Goal: Use online tool/utility: Utilize a website feature to perform a specific function

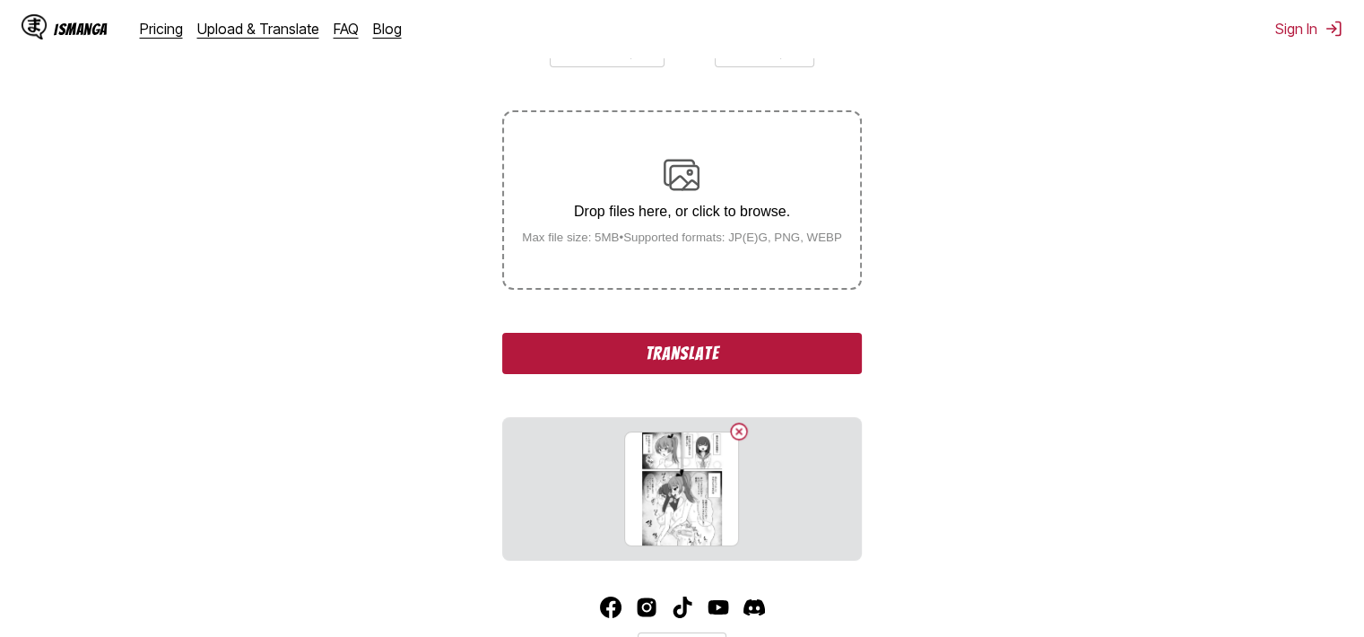
click at [779, 367] on button "Translate" at bounding box center [681, 353] width 359 height 41
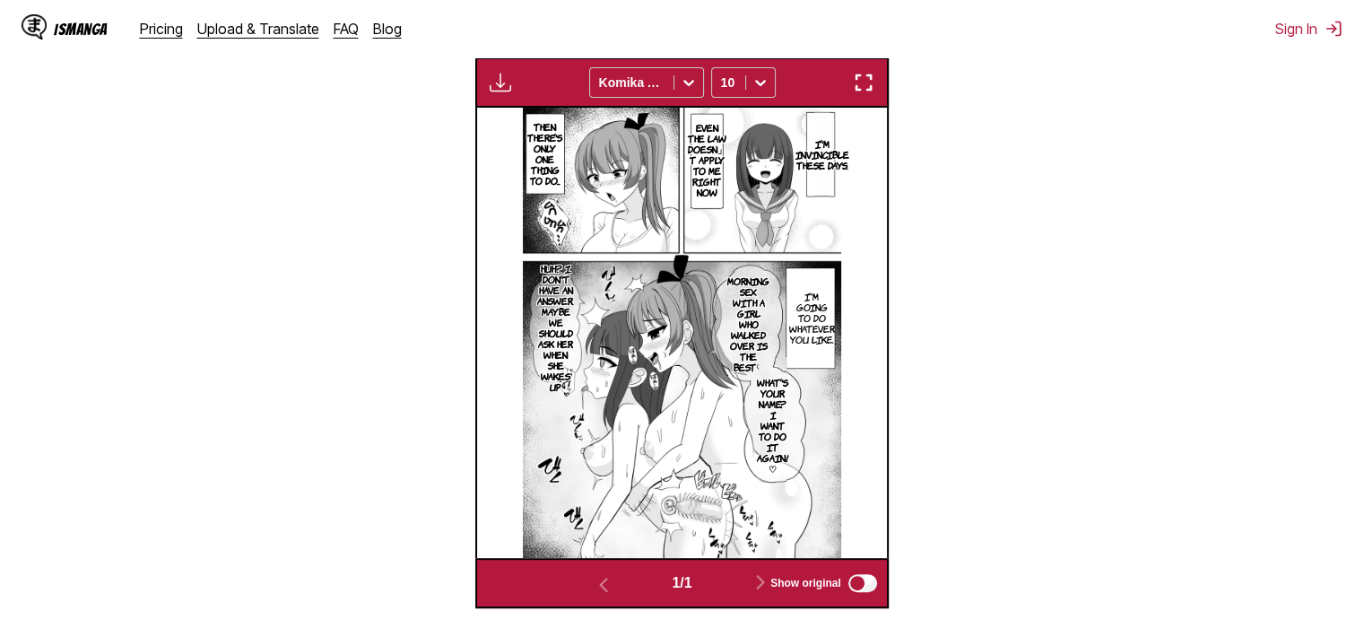
click at [867, 66] on div "Available for premium users only Komika Axis 10" at bounding box center [681, 82] width 413 height 50
click at [872, 87] on img "button" at bounding box center [864, 83] width 22 height 22
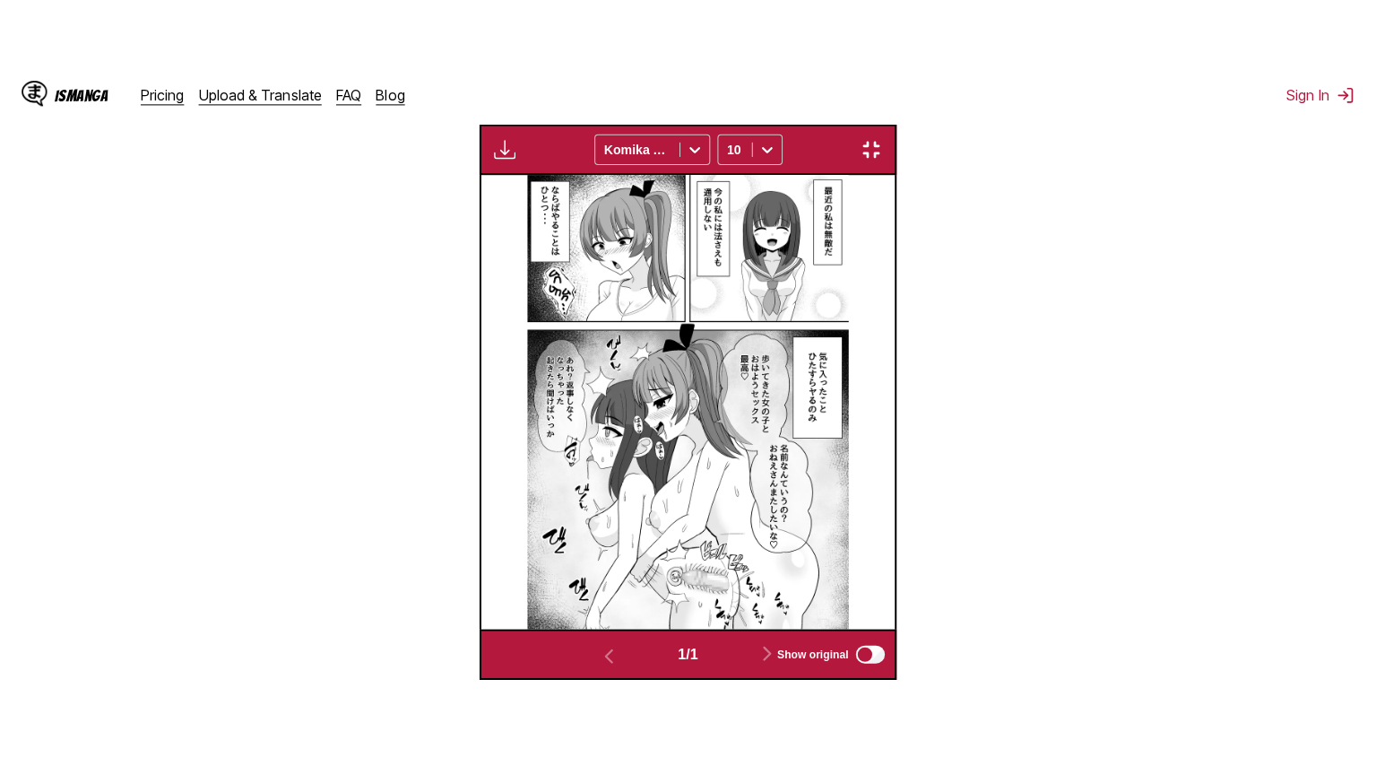
scroll to position [208, 0]
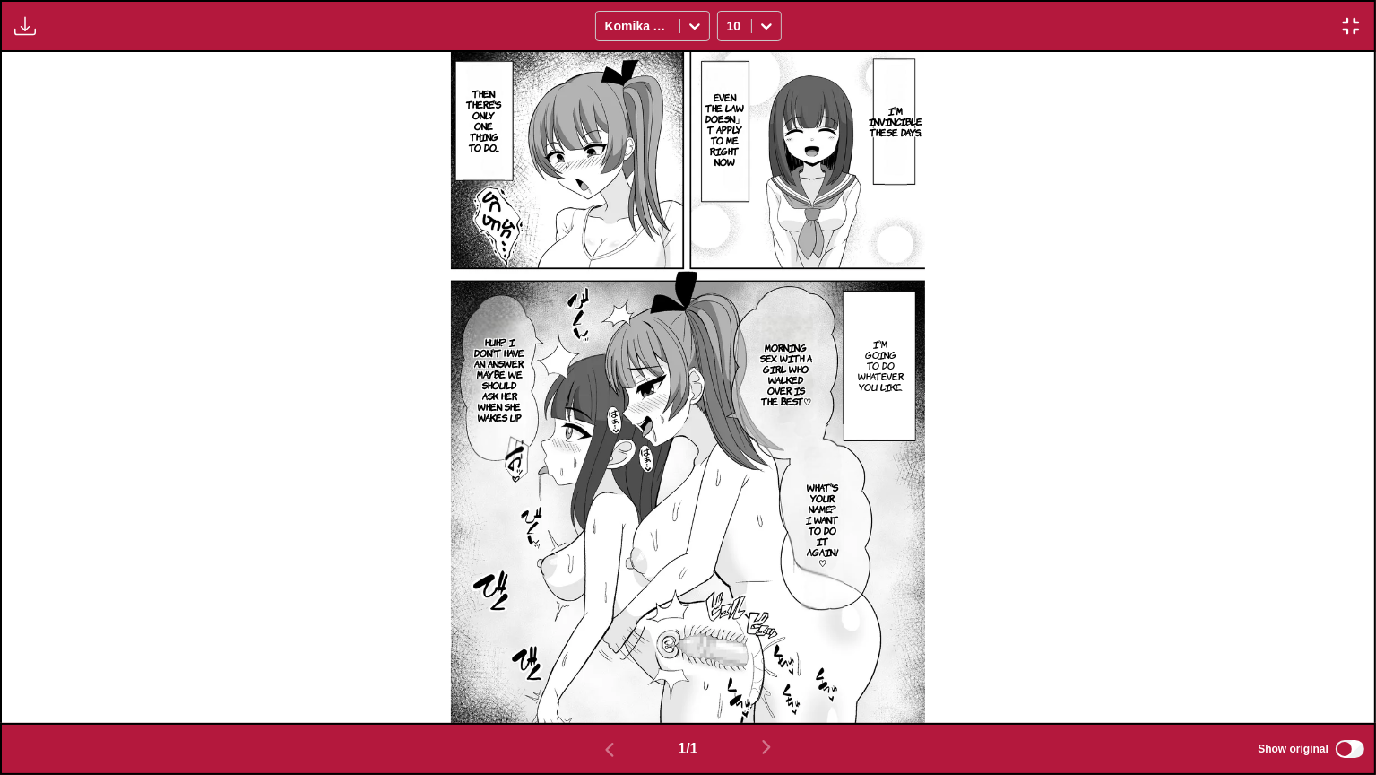
click at [903, 135] on p "I'm invincible these days." at bounding box center [895, 120] width 61 height 39
click at [720, 135] on p "Even the law doesn」t apply to me right now" at bounding box center [725, 129] width 46 height 82
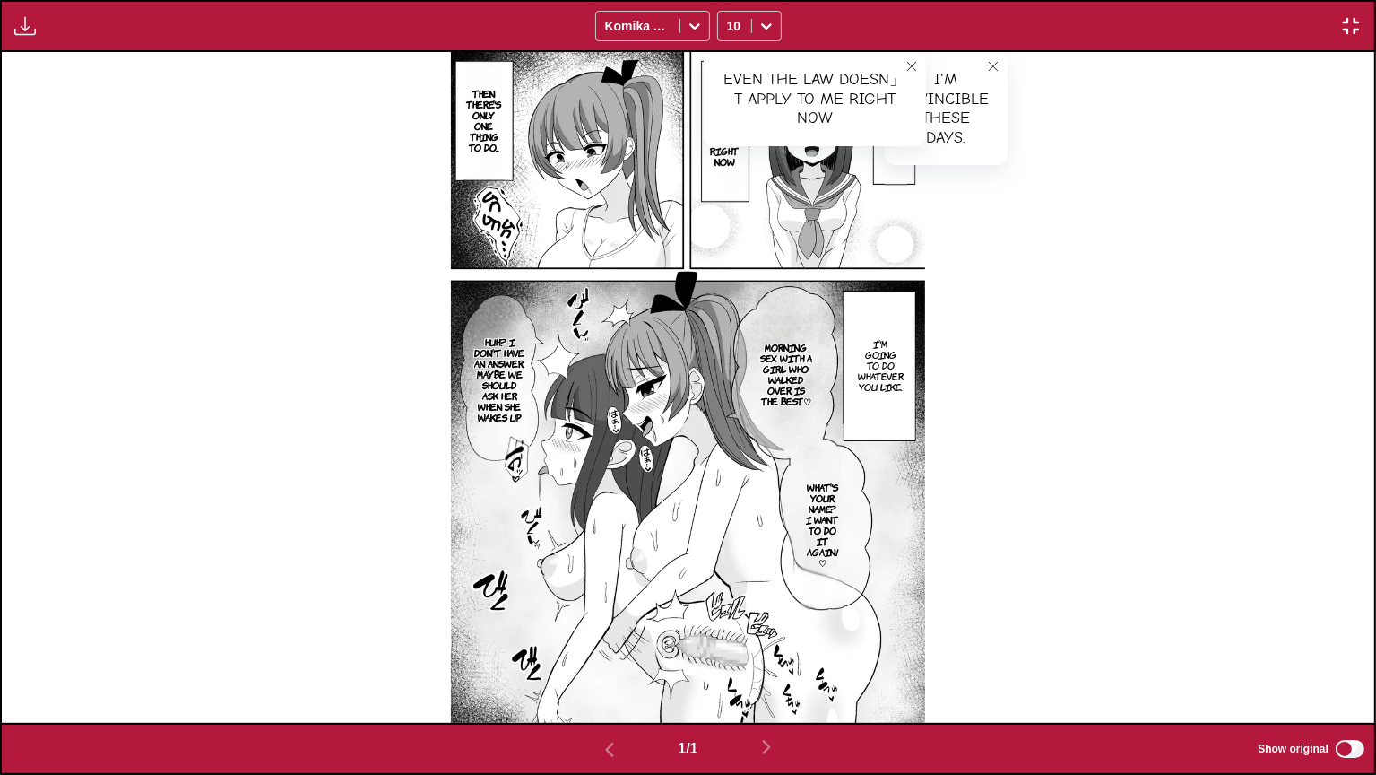
click at [475, 92] on p "Then there's only one thing to do..." at bounding box center [484, 120] width 42 height 72
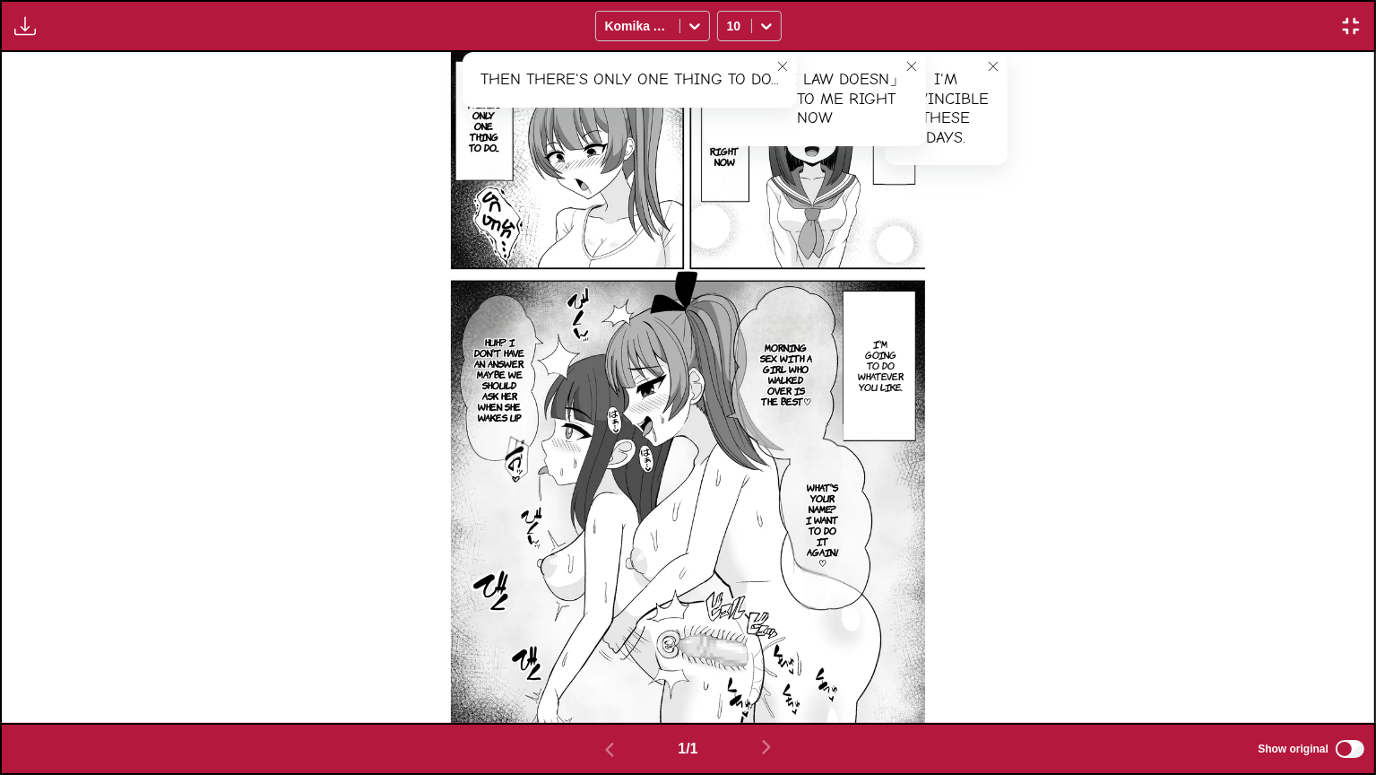
click at [881, 376] on p "I'm going to do whatever you like." at bounding box center [881, 364] width 53 height 61
click at [795, 369] on p "Morning sex with a girl who walked over is the best♡" at bounding box center [786, 374] width 62 height 72
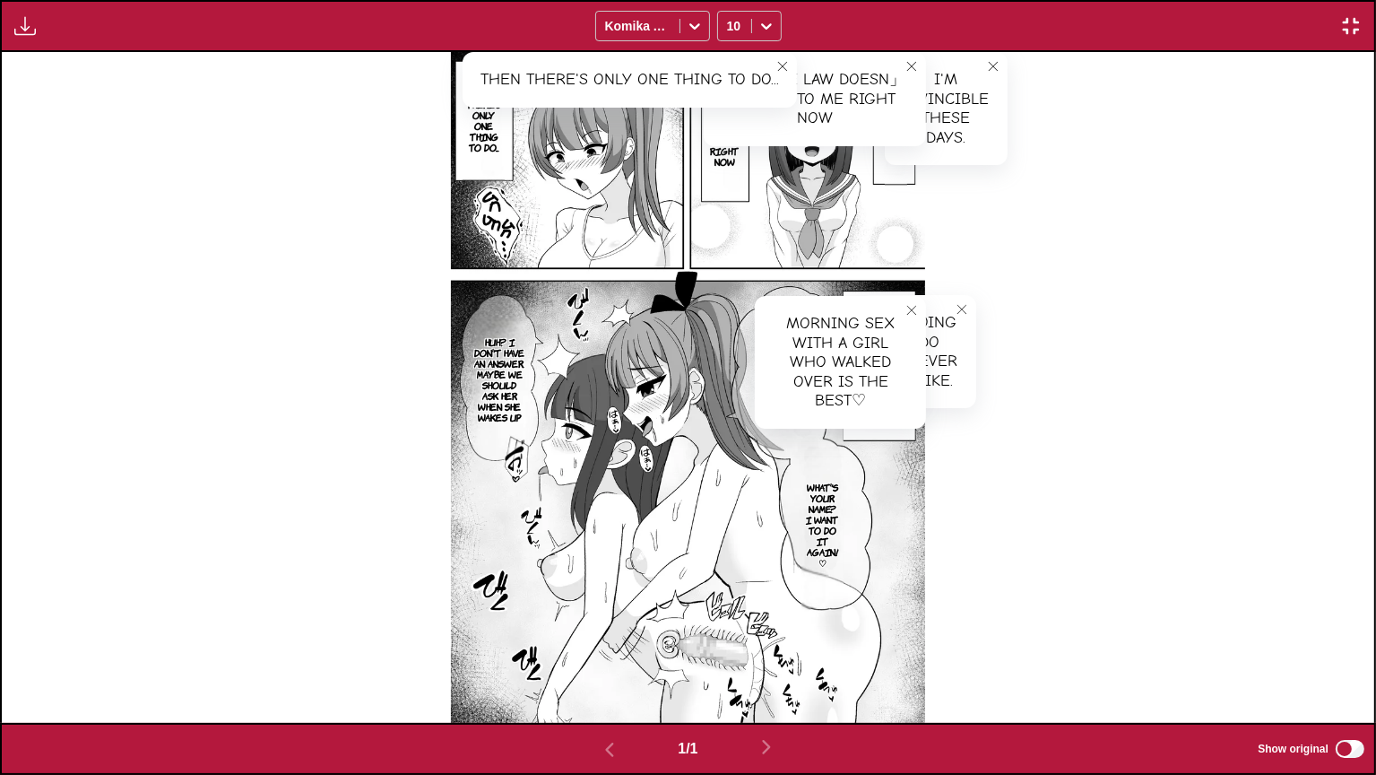
click at [831, 517] on p "What's your name? I want to do it again! ♡" at bounding box center [822, 524] width 41 height 93
click at [482, 380] on p "Huh? I don't have an answer. Maybe we should ask her when she wakes up" at bounding box center [499, 379] width 57 height 93
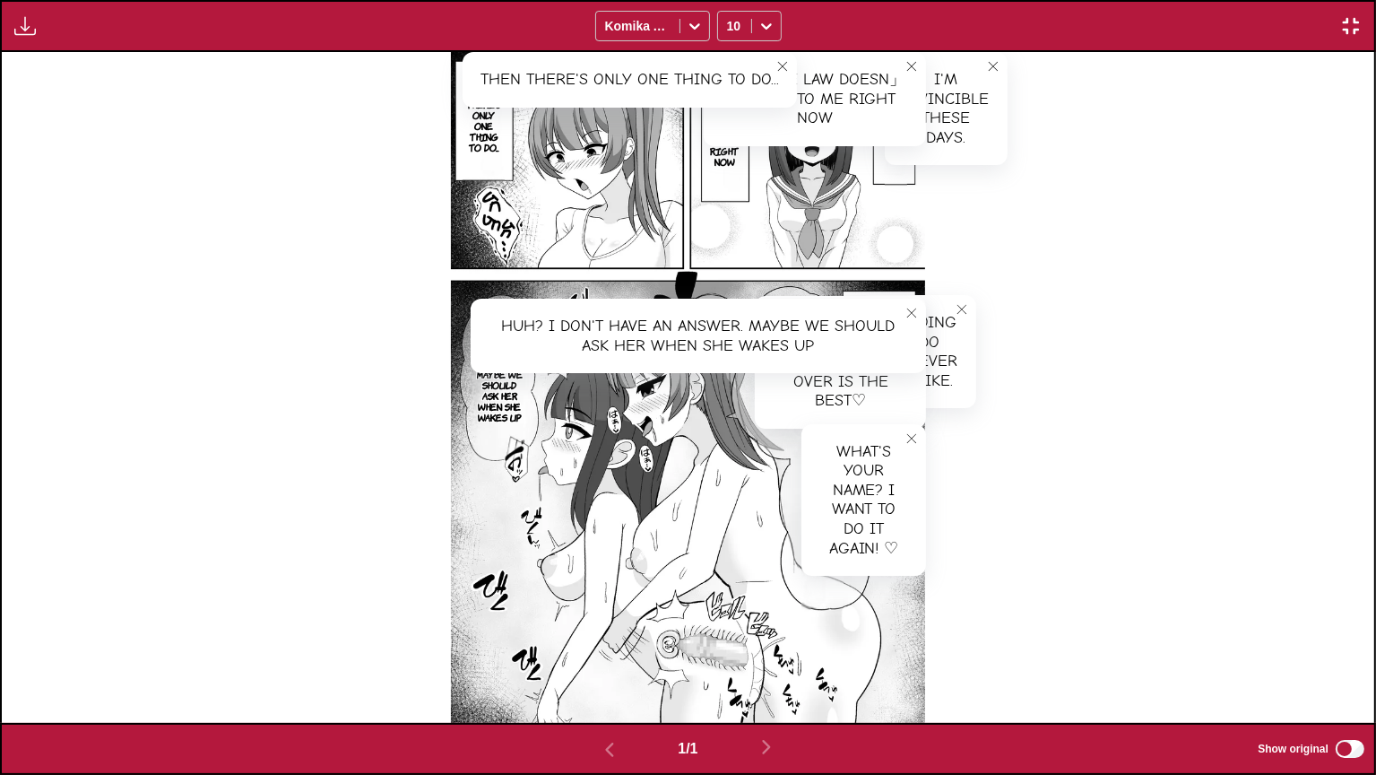
click at [1354, 28] on img "button" at bounding box center [1352, 26] width 22 height 22
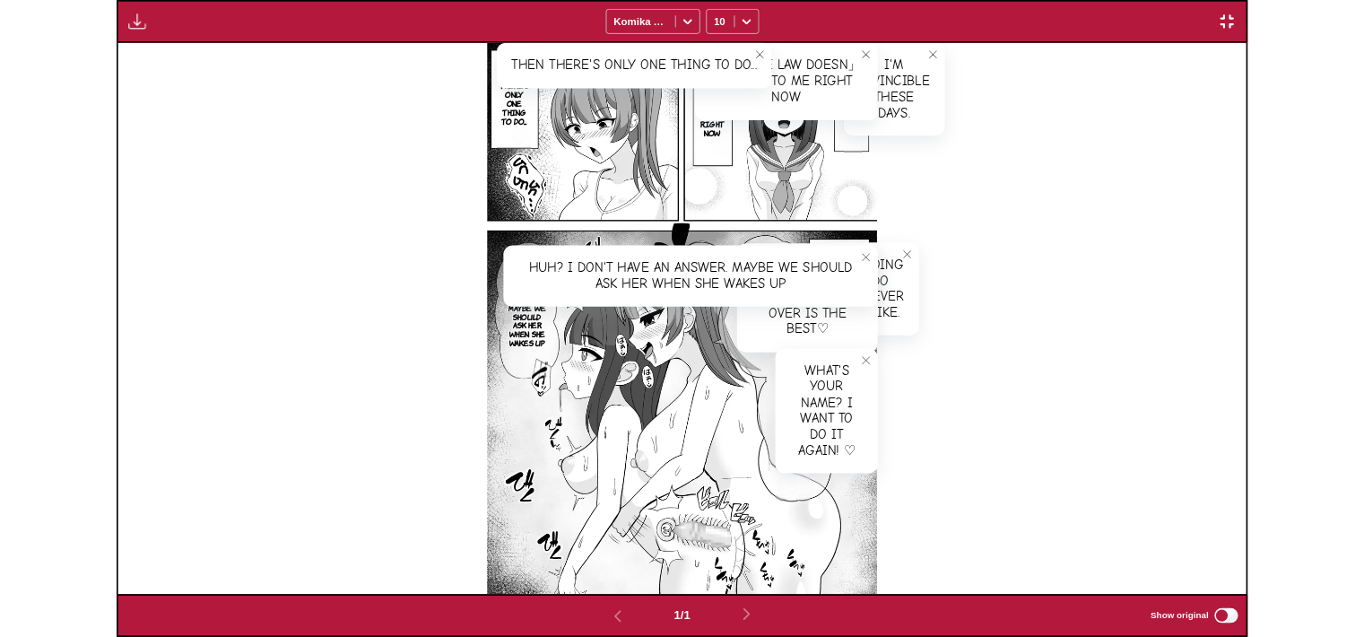
scroll to position [468, 0]
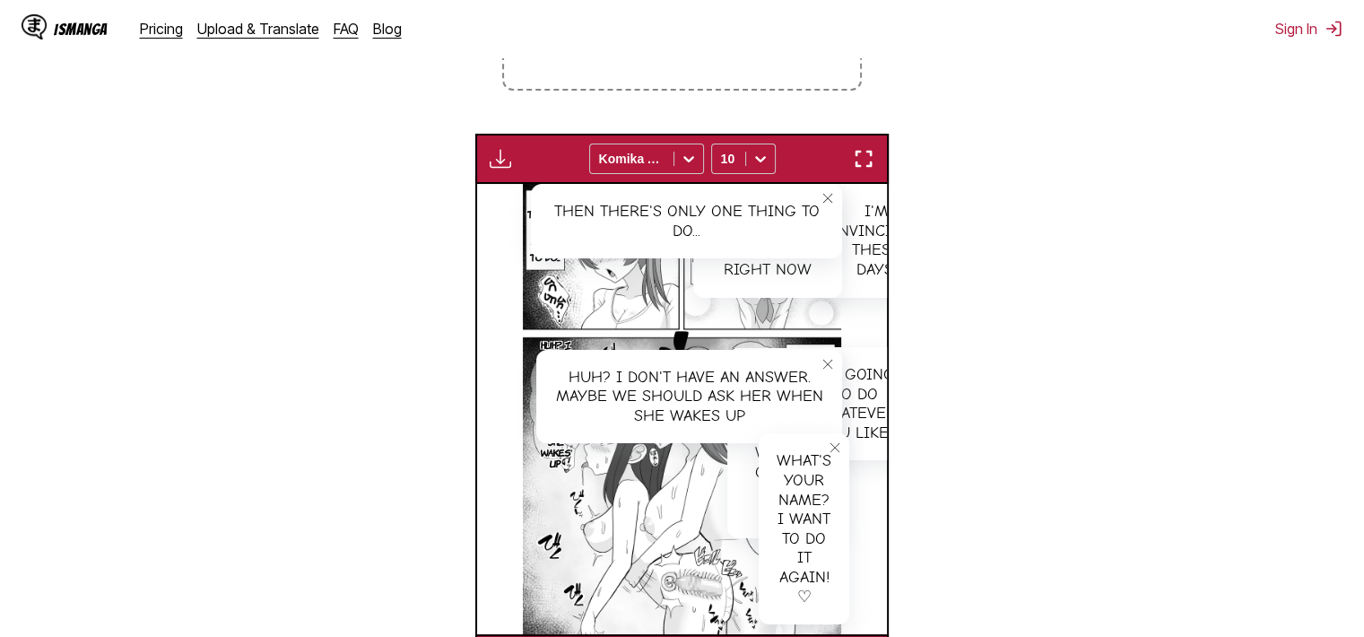
click at [1287, 230] on section "From Japanese To English Drop files here, or click to browse. Max file size: 5M…" at bounding box center [681, 251] width 1335 height 866
